Goal: Book appointment/travel/reservation

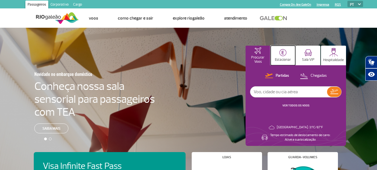
click at [285, 56] on button "Estacionar" at bounding box center [283, 56] width 25 height 20
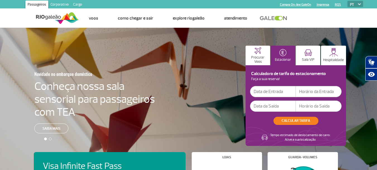
click at [274, 90] on input "text" at bounding box center [273, 91] width 46 height 11
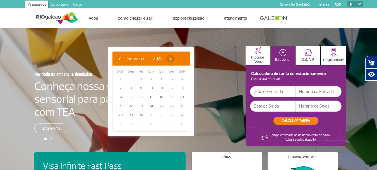
click at [175, 58] on span "›" at bounding box center [170, 58] width 8 height 8
click at [162, 80] on span "2" at bounding box center [161, 79] width 9 height 9
type input "[DATE]"
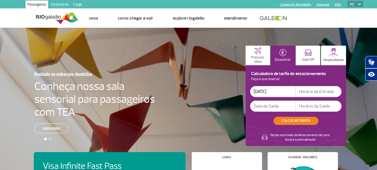
click at [314, 94] on input "text" at bounding box center [319, 91] width 46 height 11
click at [314, 93] on input "text" at bounding box center [319, 91] width 46 height 11
click at [317, 90] on input "text" at bounding box center [319, 91] width 46 height 11
click at [318, 90] on input "text" at bounding box center [319, 91] width 46 height 11
type input "8"
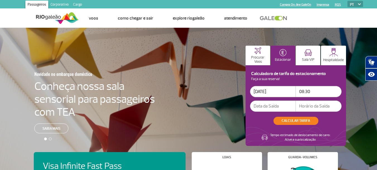
type input "08:30"
click at [288, 105] on input "text" at bounding box center [273, 105] width 46 height 11
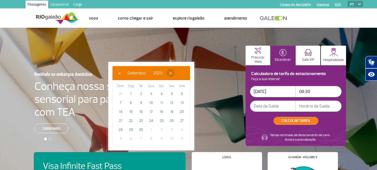
click at [175, 73] on span "›" at bounding box center [170, 73] width 8 height 8
click at [128, 104] on span "6" at bounding box center [131, 102] width 9 height 9
type input "[DATE]"
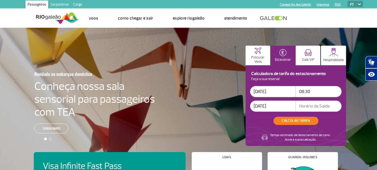
click at [307, 105] on input "text" at bounding box center [319, 105] width 46 height 11
type input "10:00"
click at [294, 116] on div "Calculadora de tarifa do estacionamento Faça a sua reserva! [DATE] 08:30 [DATE]…" at bounding box center [296, 98] width 92 height 53
click at [293, 119] on button "CALCULAR TARIFA" at bounding box center [296, 120] width 45 height 8
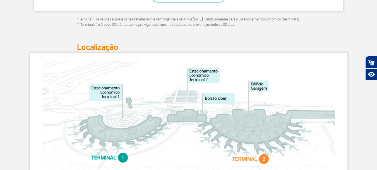
scroll to position [279, 0]
